Goal: Information Seeking & Learning: Understand process/instructions

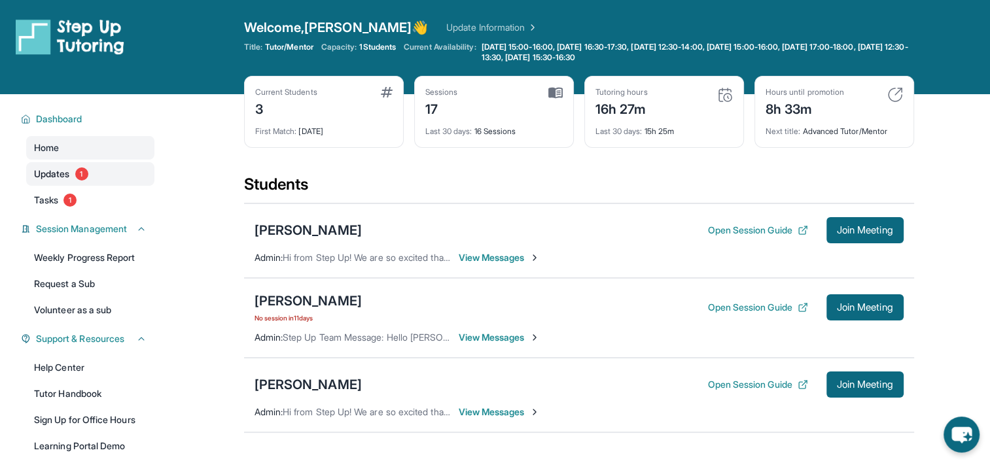
click at [60, 175] on span "Updates" at bounding box center [52, 174] width 36 height 13
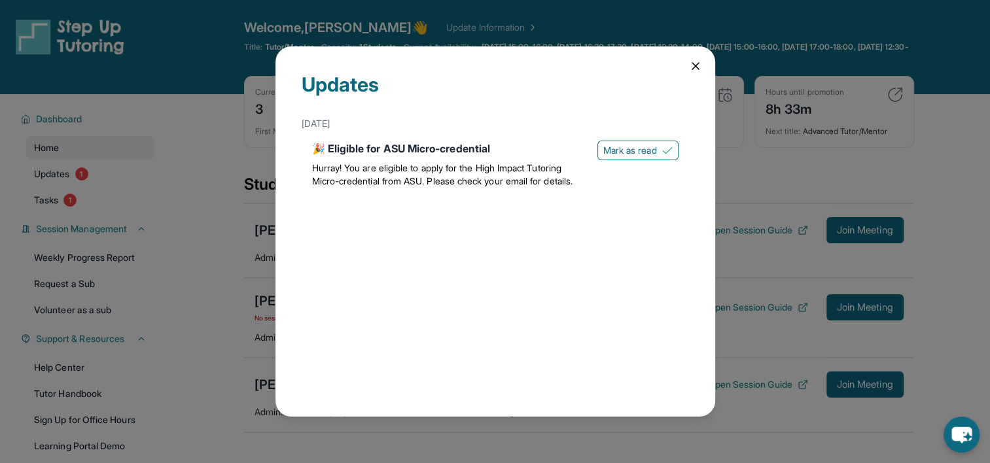
click at [695, 64] on icon at bounding box center [695, 66] width 13 height 13
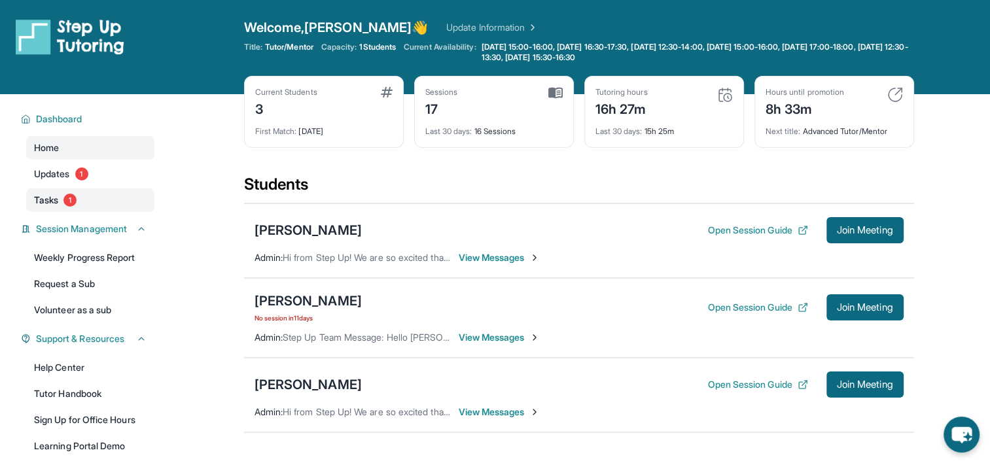
click at [92, 189] on link "Tasks 1" at bounding box center [90, 201] width 128 height 24
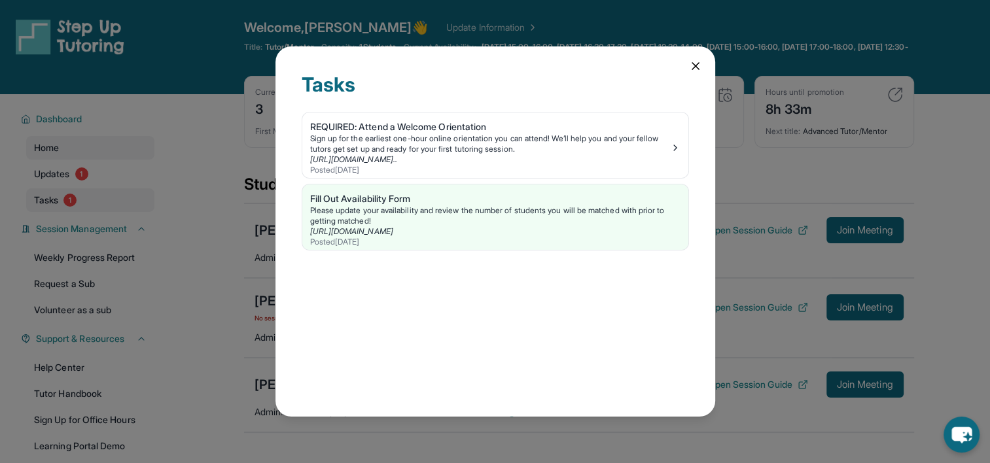
click at [92, 189] on div "Tasks REQUIRED: Attend a Welcome Orientation Sign up for the earliest one-hour …" at bounding box center [495, 231] width 990 height 463
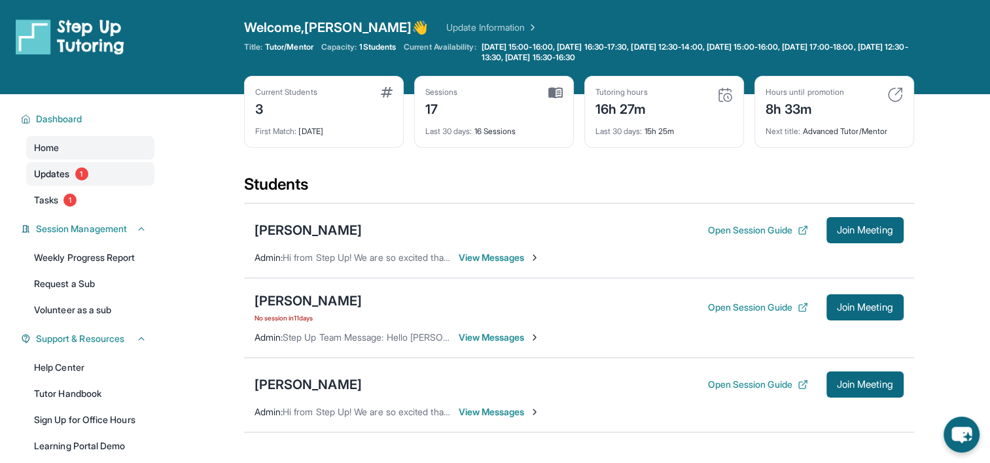
click at [93, 173] on link "Updates 1" at bounding box center [90, 174] width 128 height 24
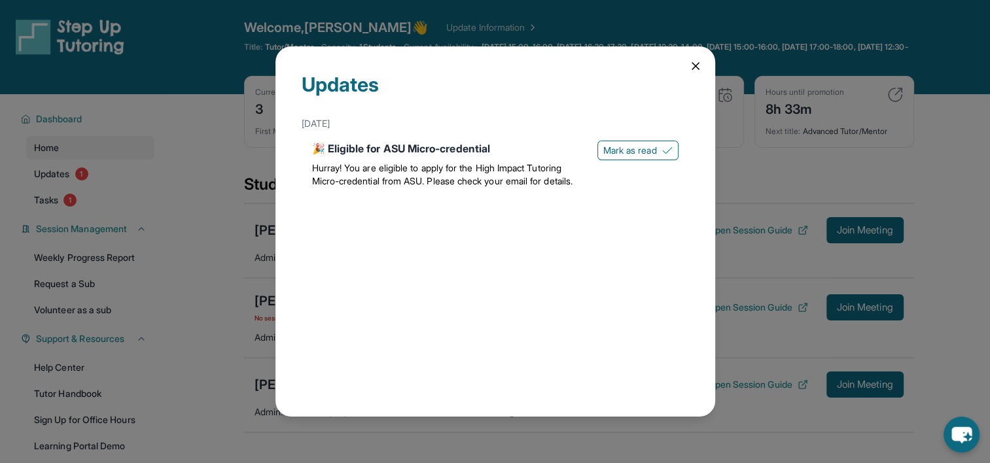
click at [700, 63] on icon at bounding box center [695, 66] width 13 height 13
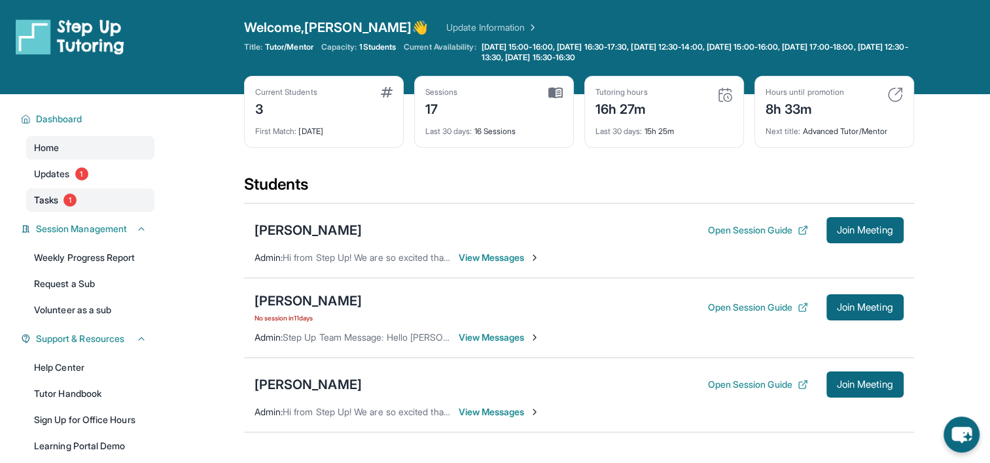
click at [92, 194] on link "Tasks 1" at bounding box center [90, 201] width 128 height 24
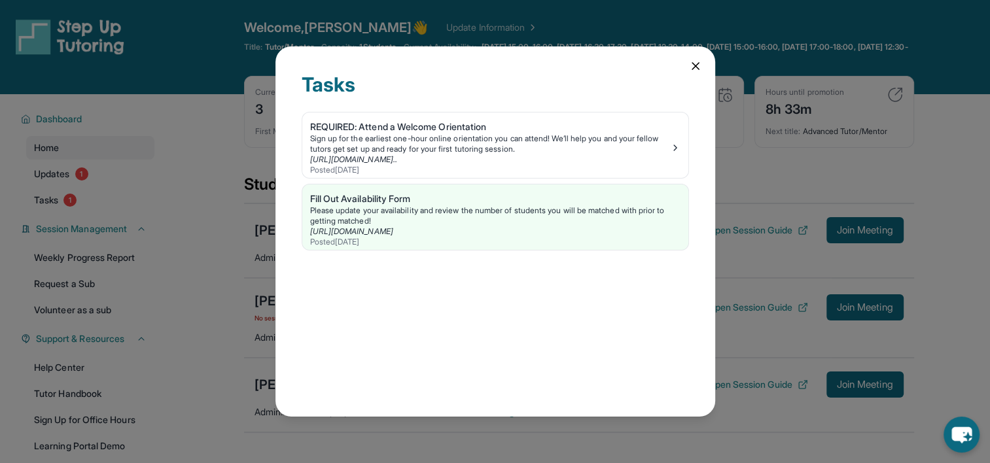
click at [691, 67] on icon at bounding box center [695, 66] width 13 height 13
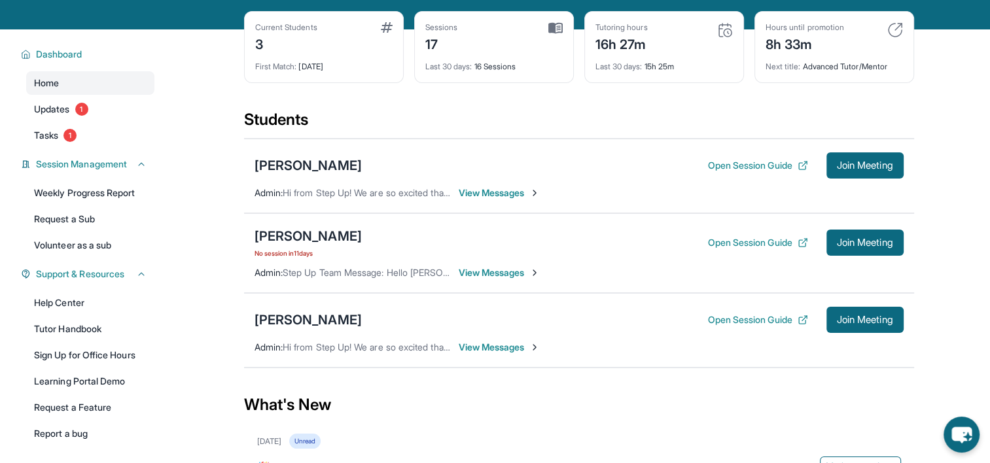
scroll to position [65, 0]
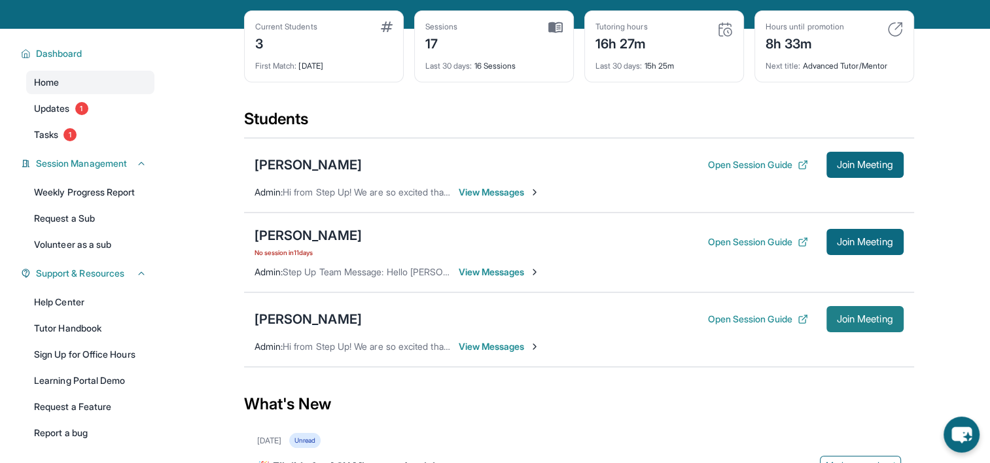
click at [842, 316] on span "Join Meeting" at bounding box center [865, 320] width 56 height 8
click at [324, 320] on div "[PERSON_NAME] Open Session Guide Join Meeting" at bounding box center [579, 319] width 649 height 26
click at [322, 319] on div "[PERSON_NAME]" at bounding box center [308, 319] width 107 height 18
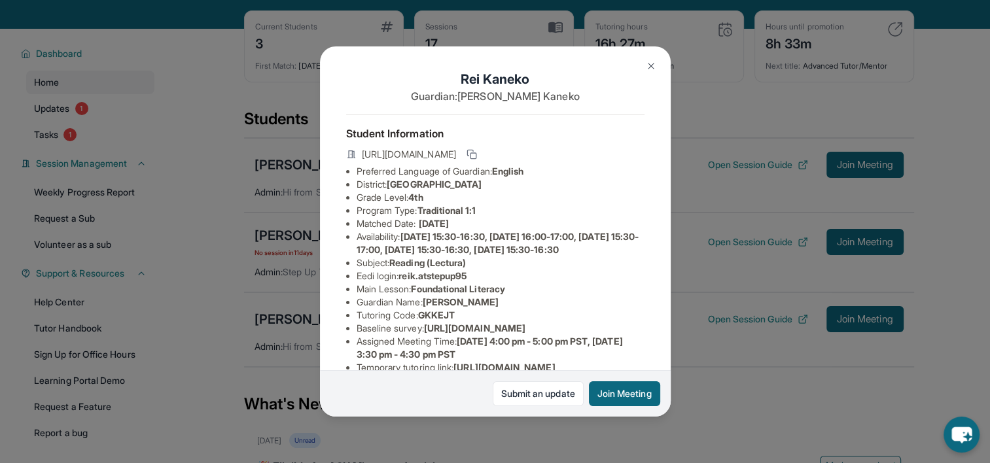
scroll to position [0, 0]
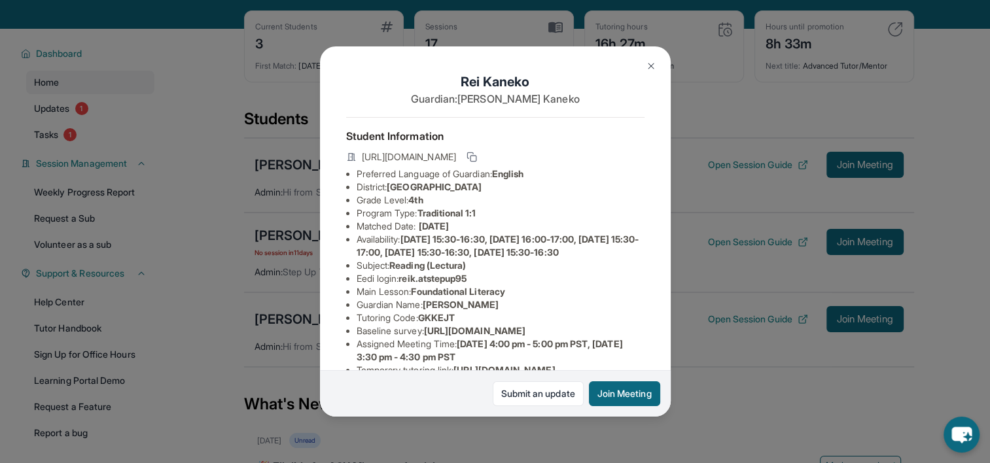
click at [408, 284] on span "reik.atstepup95" at bounding box center [433, 278] width 68 height 11
drag, startPoint x: 405, startPoint y: 301, endPoint x: 496, endPoint y: 301, distance: 91.6
click at [496, 285] on li "Eedi login : reik.atstepup95" at bounding box center [501, 278] width 288 height 13
copy span "reik.atstepup95"
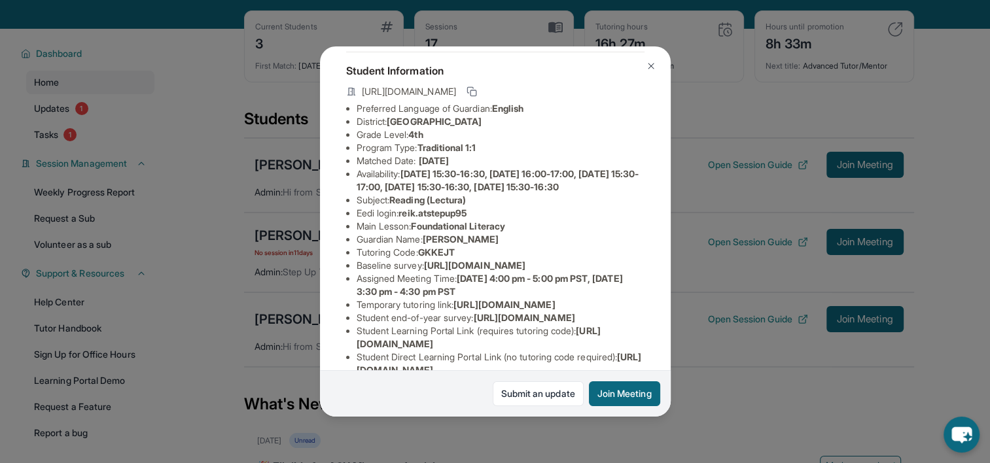
click at [471, 245] on span "[PERSON_NAME]" at bounding box center [461, 239] width 77 height 11
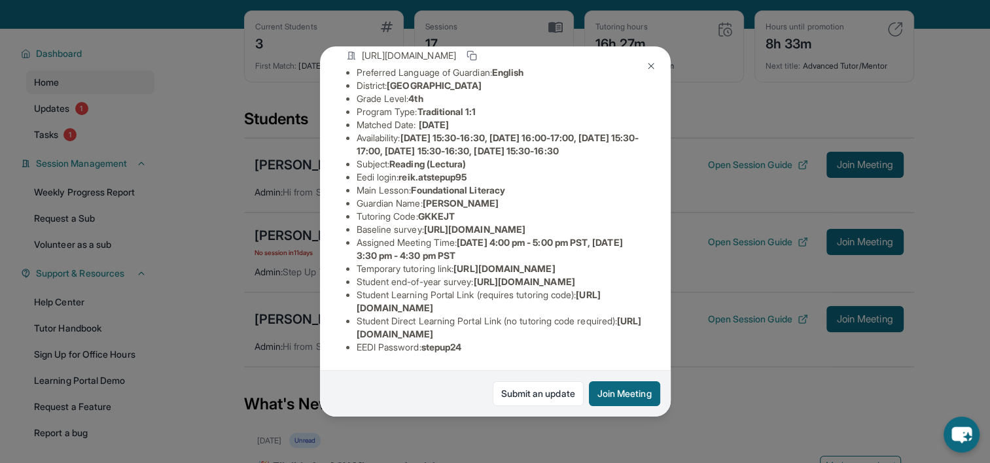
scroll to position [252, 0]
drag, startPoint x: 428, startPoint y: 338, endPoint x: 471, endPoint y: 335, distance: 43.3
click at [471, 341] on li "EEDI Password : stepup24" at bounding box center [501, 347] width 288 height 13
copy span "stepup24"
